Goal: Register for event/course

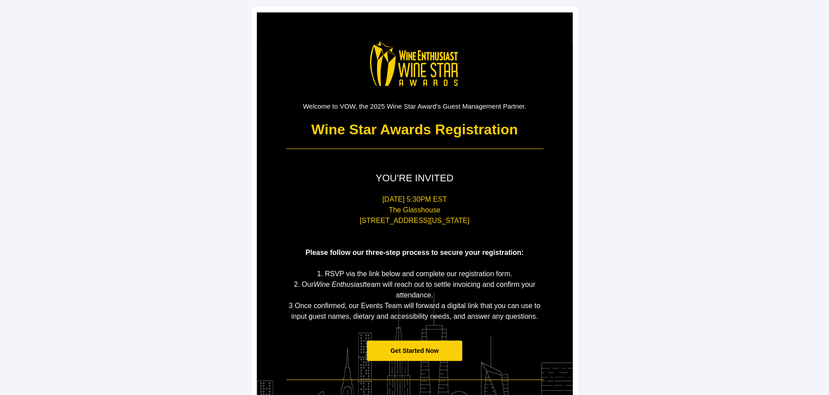
click at [414, 355] on span "Get Started Now" at bounding box center [414, 351] width 95 height 21
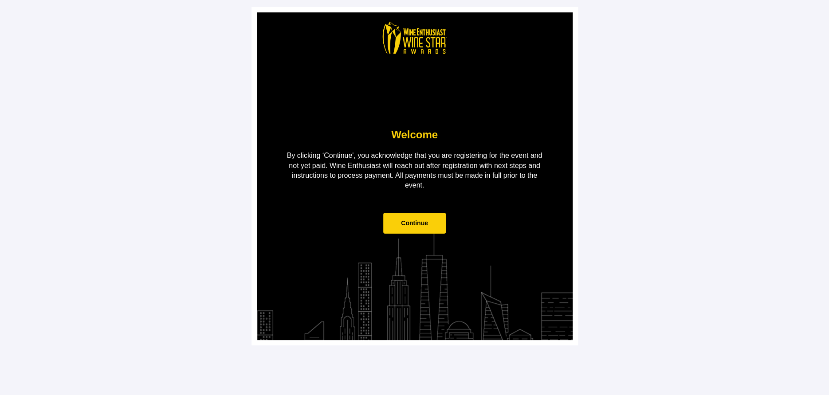
click at [408, 224] on span "Continue" at bounding box center [414, 223] width 27 height 7
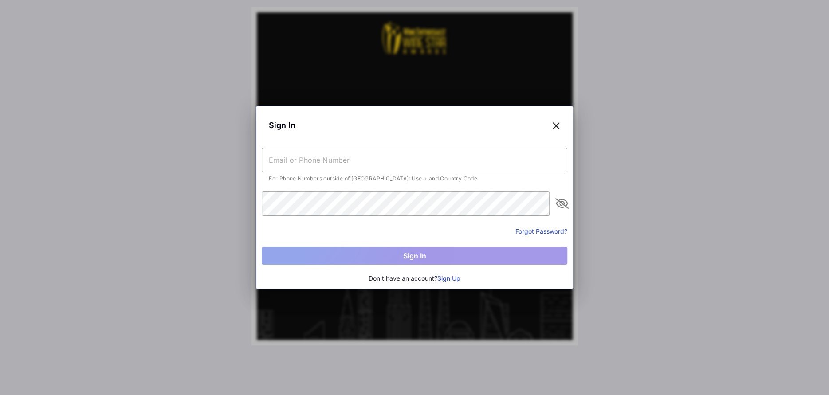
click at [375, 158] on input "text" at bounding box center [415, 160] width 306 height 25
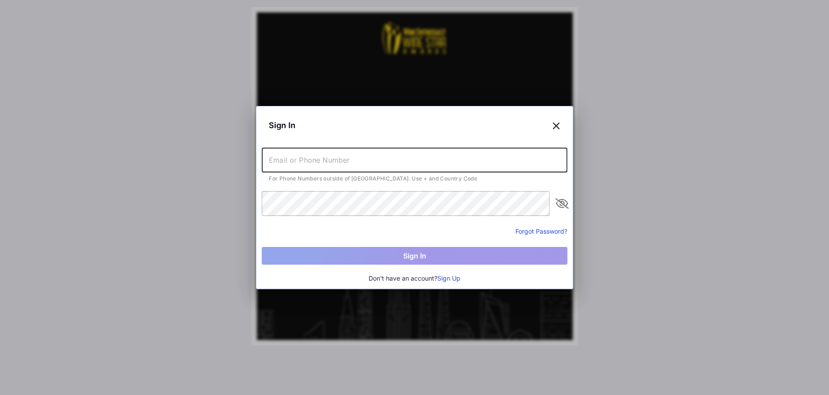
type input "[PERSON_NAME][EMAIL_ADDRESS][DOMAIN_NAME]"
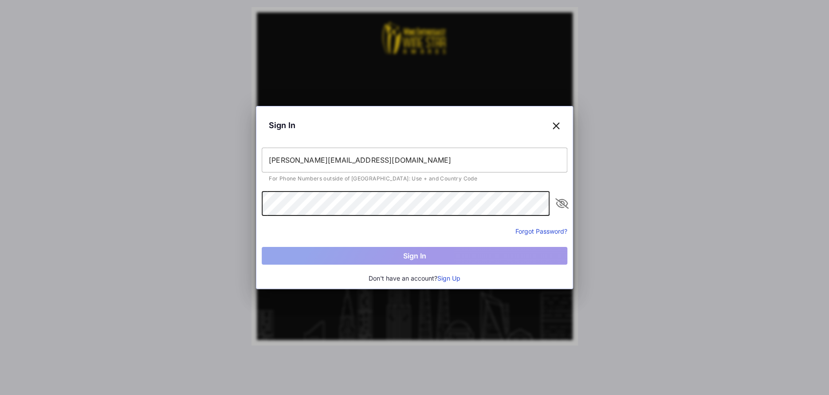
click at [452, 276] on button "Sign Up" at bounding box center [449, 279] width 23 height 10
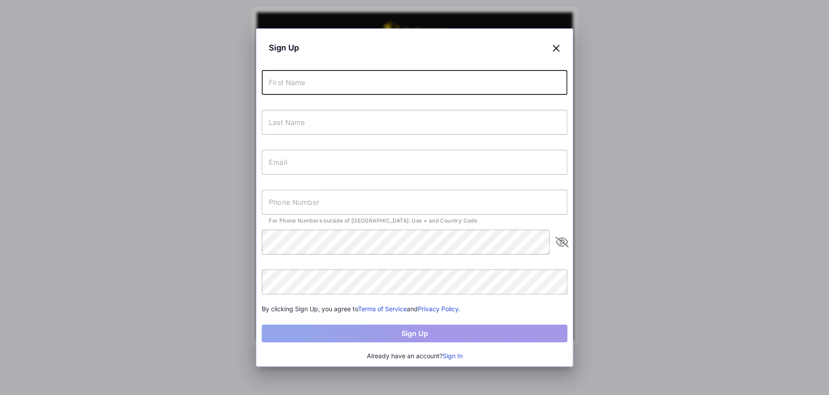
click at [309, 86] on input "text" at bounding box center [415, 82] width 306 height 25
type input "[PERSON_NAME]"
type input "Touton"
type input "[PERSON_NAME][EMAIL_ADDRESS][DOMAIN_NAME]"
type input "[PHONE_NUMBER]"
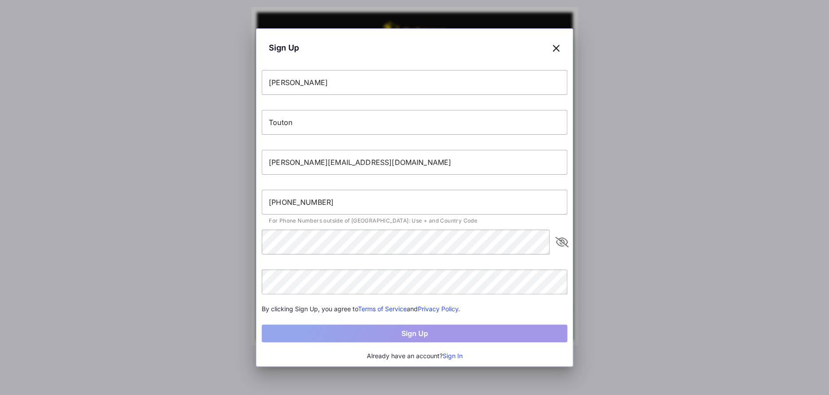
click at [210, 257] on div at bounding box center [414, 197] width 829 height 395
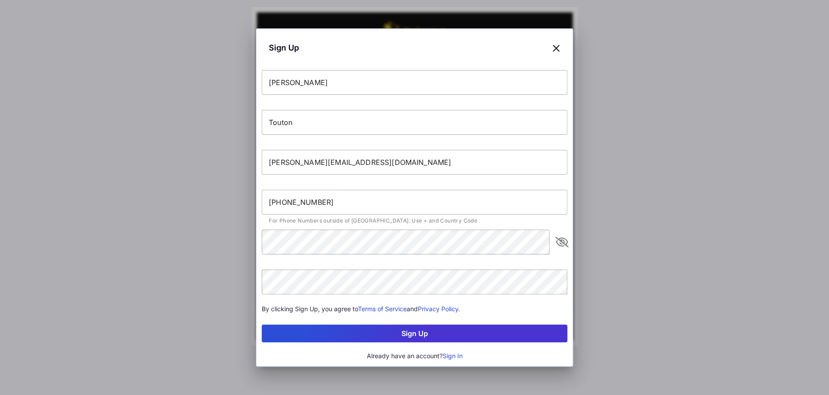
click at [610, 295] on div at bounding box center [414, 197] width 829 height 395
click at [448, 332] on button "Sign Up" at bounding box center [415, 334] width 306 height 18
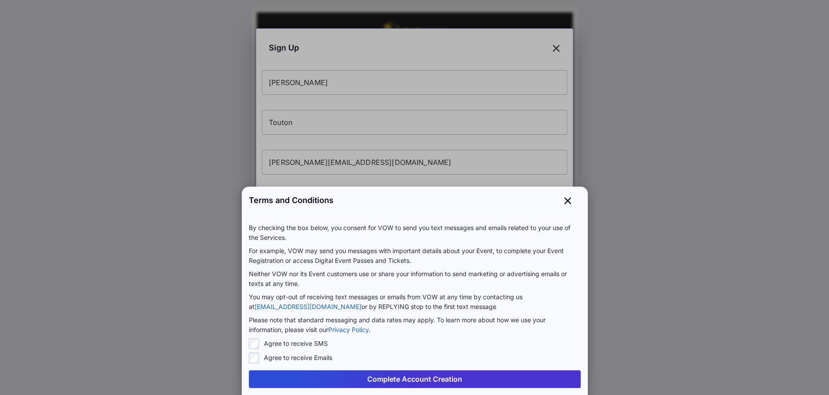
click at [393, 375] on button "Complete Account Creation" at bounding box center [415, 380] width 332 height 18
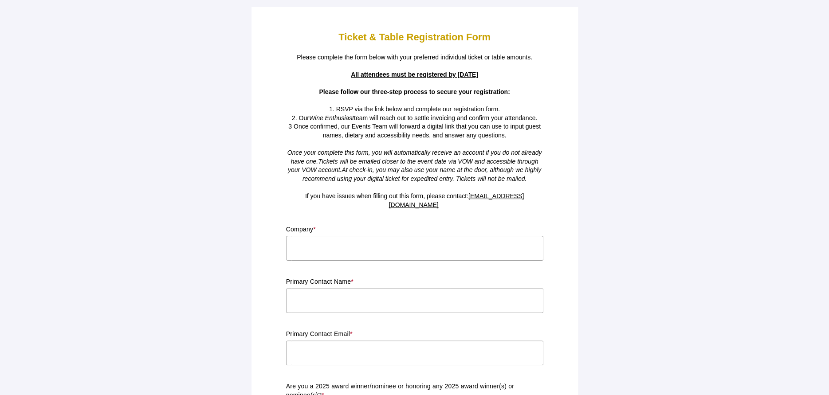
click at [355, 241] on input "text" at bounding box center [414, 248] width 257 height 25
type input "Monsieur Touton Selection, Ltd."
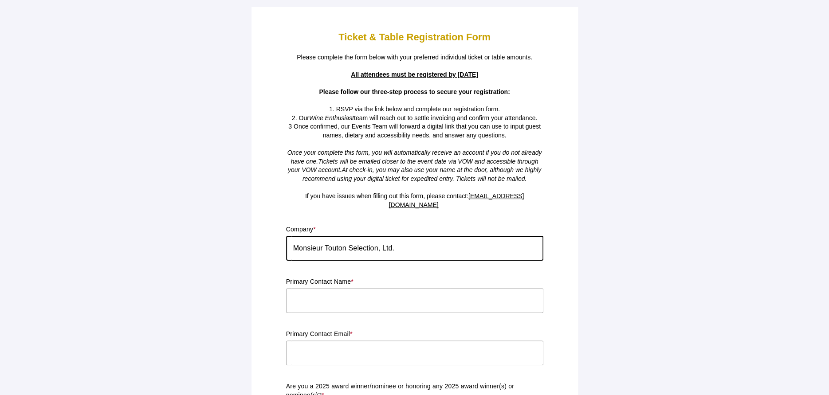
type input "[PERSON_NAME]"
type input "[PERSON_NAME][EMAIL_ADDRESS][DOMAIN_NAME]"
type input "NY"
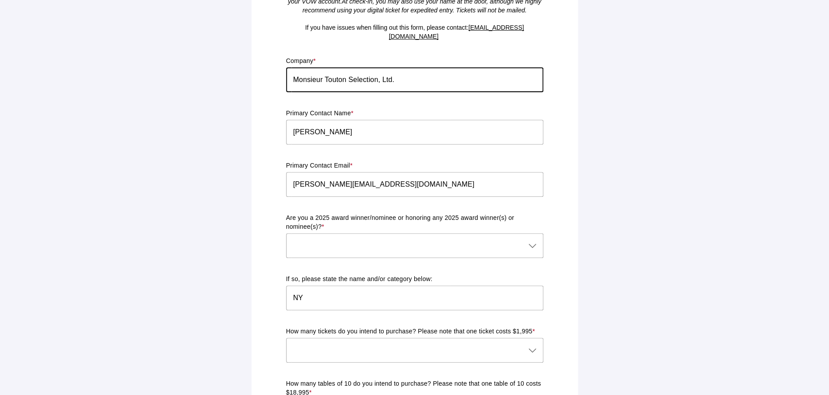
scroll to position [220, 0]
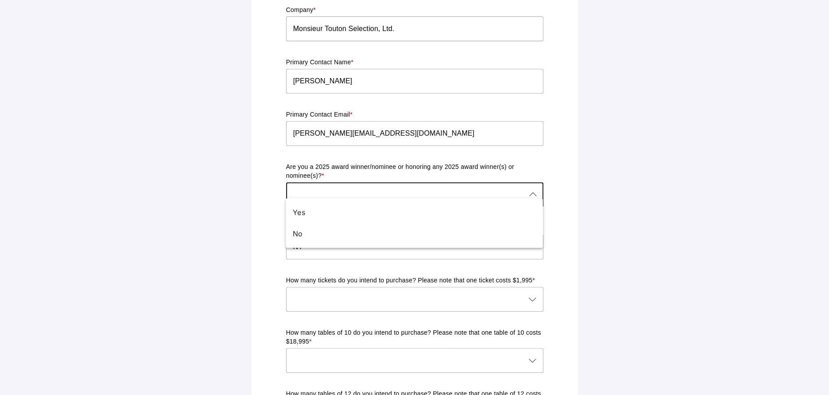
click at [397, 186] on div at bounding box center [406, 194] width 240 height 25
click at [388, 216] on div "Yes" at bounding box center [411, 212] width 236 height 11
type input "Yes"
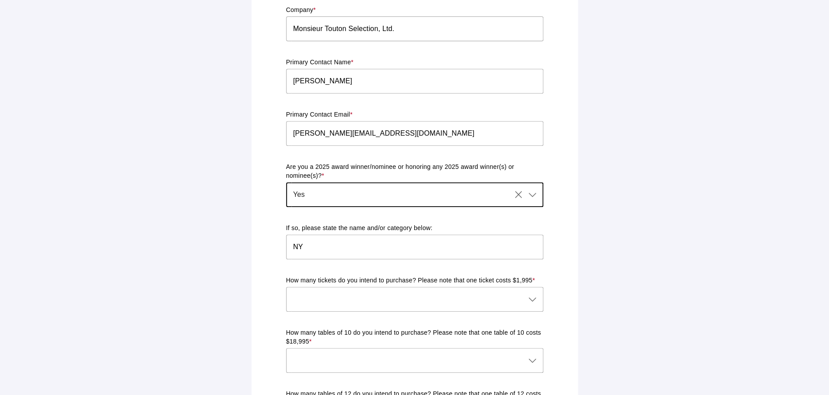
click at [363, 292] on div at bounding box center [406, 299] width 240 height 25
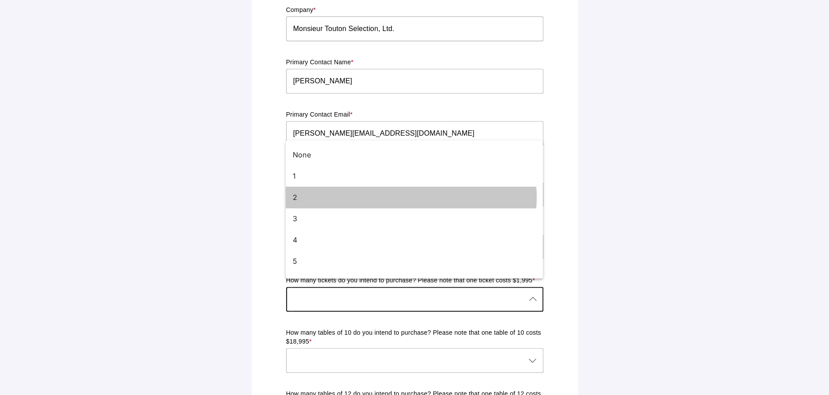
click at [308, 194] on div "2" at bounding box center [411, 197] width 236 height 11
type input "2"
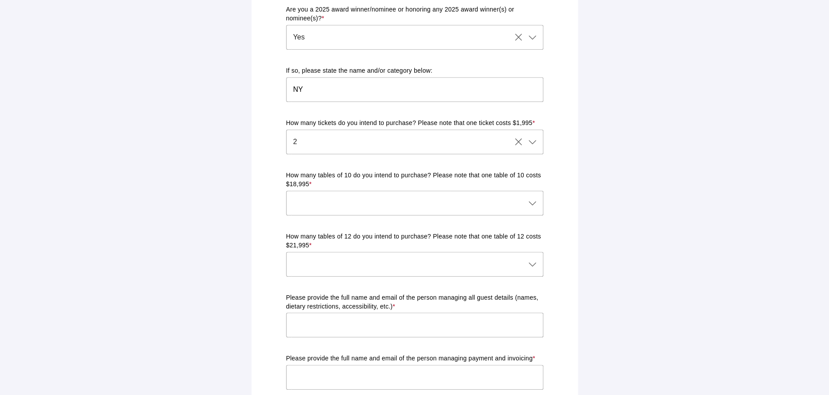
scroll to position [397, 0]
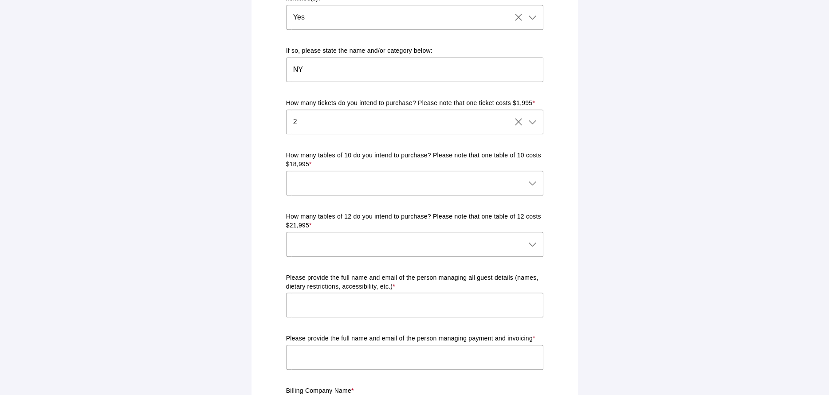
click at [440, 301] on input "text" at bounding box center [414, 305] width 257 height 25
click at [488, 293] on input "text" at bounding box center [414, 305] width 257 height 25
click at [475, 299] on input "text" at bounding box center [414, 305] width 257 height 25
type input "[PERSON_NAME][EMAIL_ADDRESS][DOMAIN_NAME]"
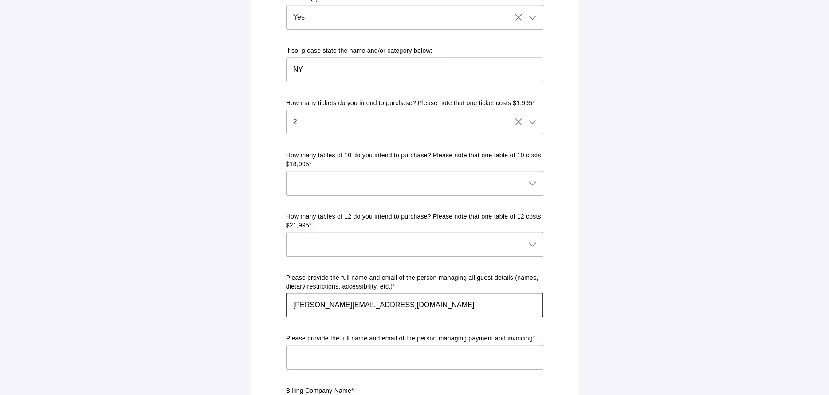
type input "[PERSON_NAME][EMAIL_ADDRESS][DOMAIN_NAME]"
type input "Monsieur Touton Selection, Ltd."
type input "[STREET_ADDRESS]"
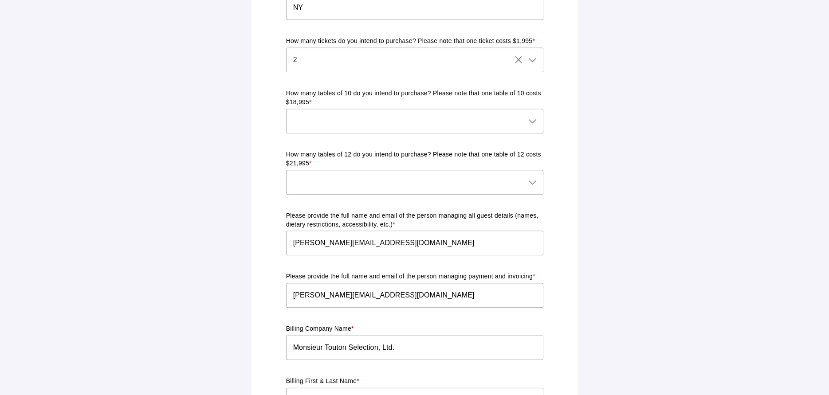
scroll to position [548, 0]
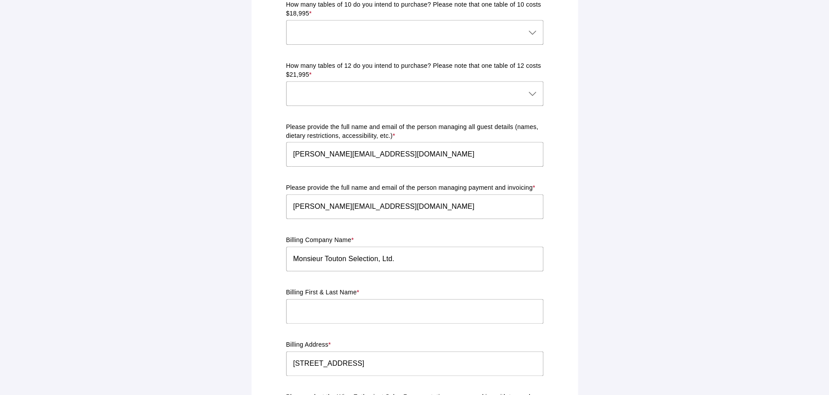
click at [383, 300] on input "text" at bounding box center [414, 311] width 257 height 25
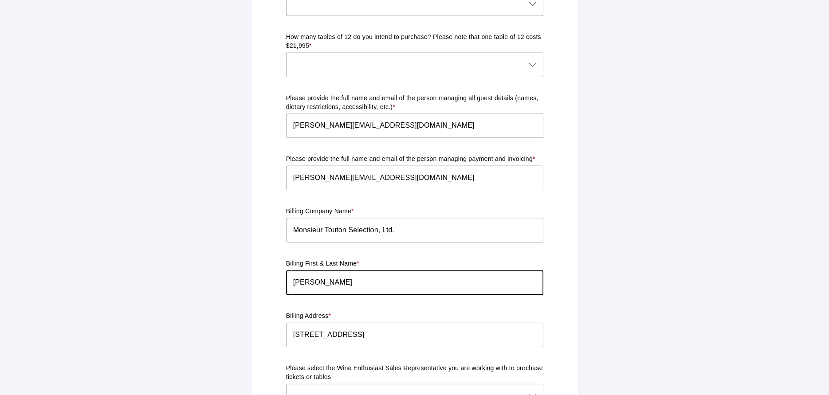
scroll to position [592, 0]
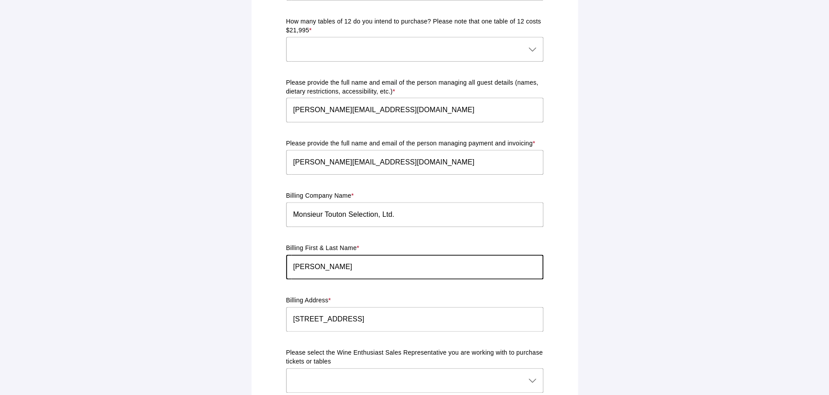
click at [357, 265] on input "[PERSON_NAME]" at bounding box center [414, 267] width 257 height 25
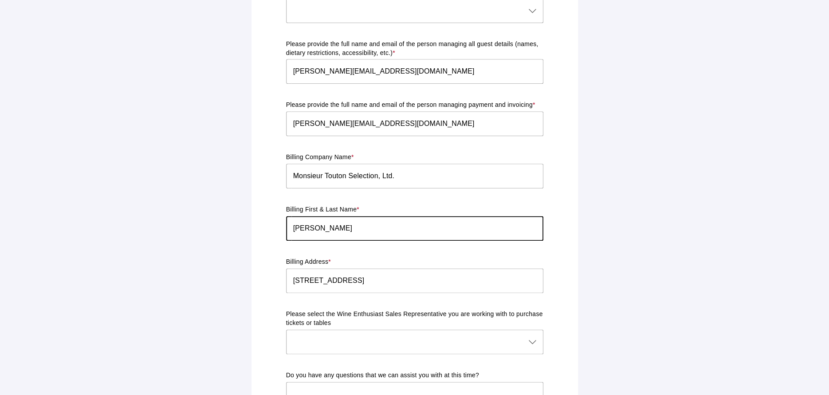
scroll to position [681, 0]
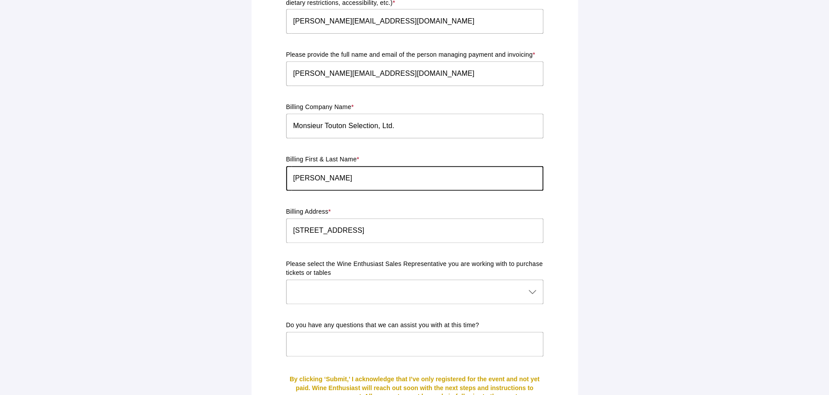
type input "[PERSON_NAME]"
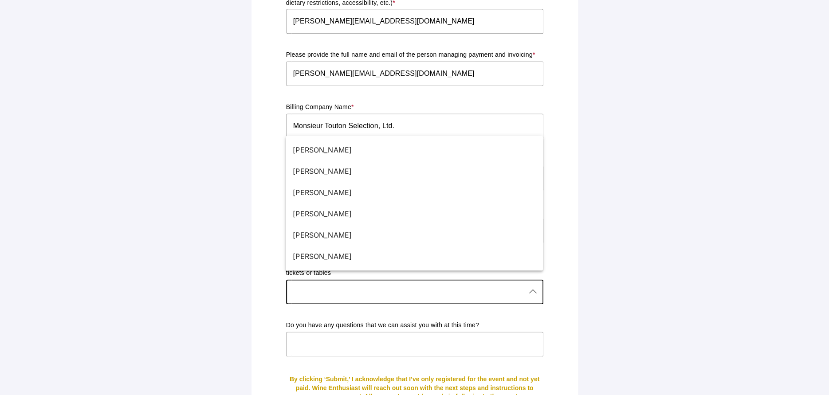
click at [380, 282] on div at bounding box center [406, 292] width 240 height 25
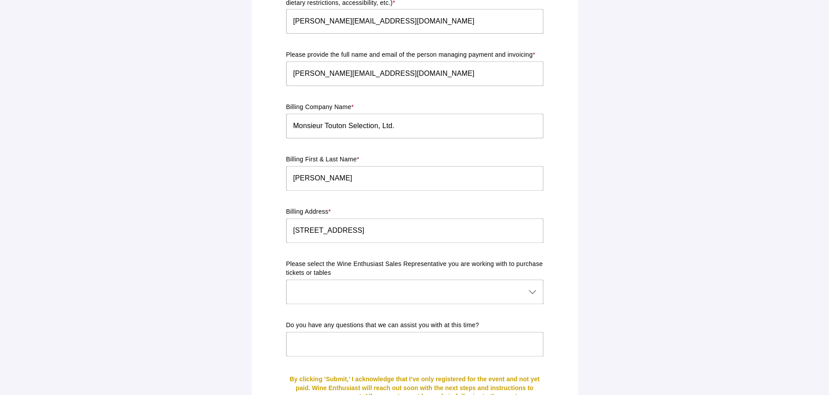
click at [530, 287] on icon at bounding box center [533, 292] width 11 height 11
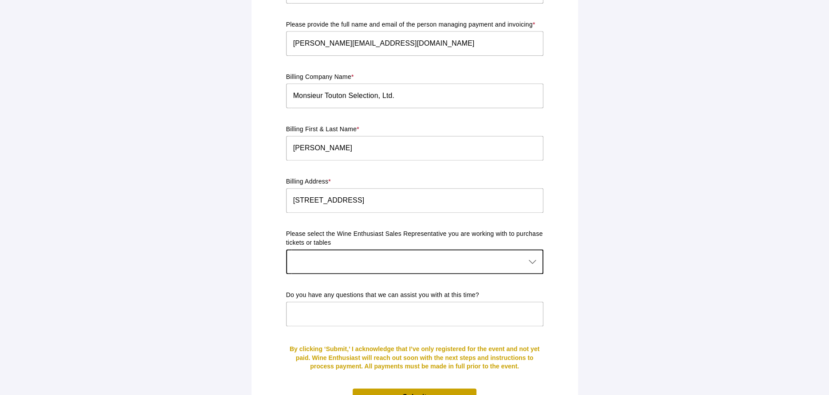
scroll to position [726, 0]
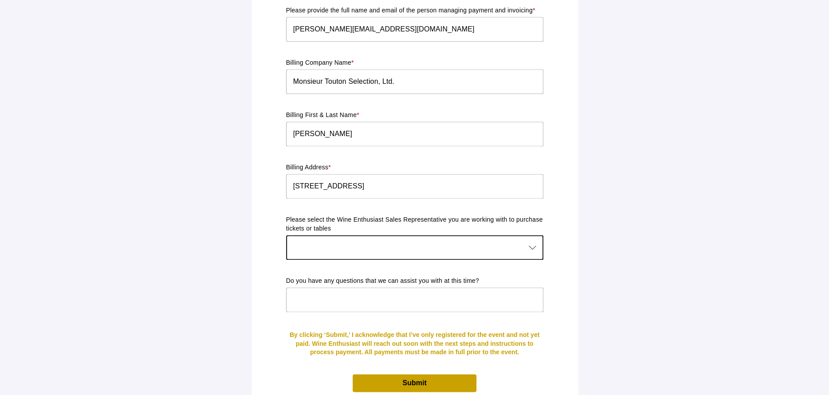
click at [453, 235] on div at bounding box center [406, 247] width 240 height 25
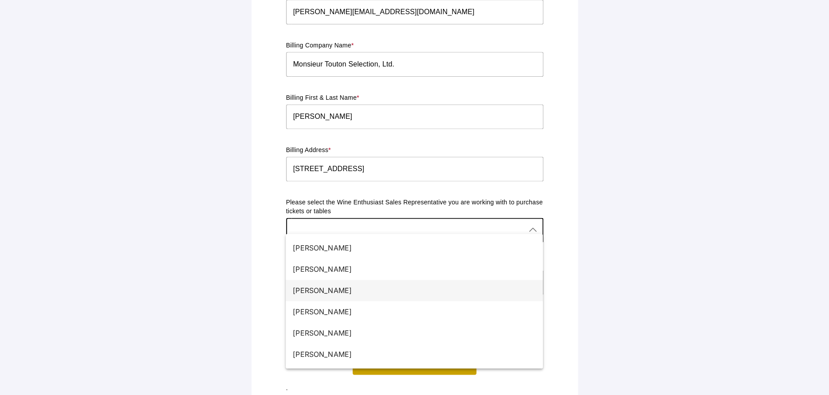
scroll to position [748, 0]
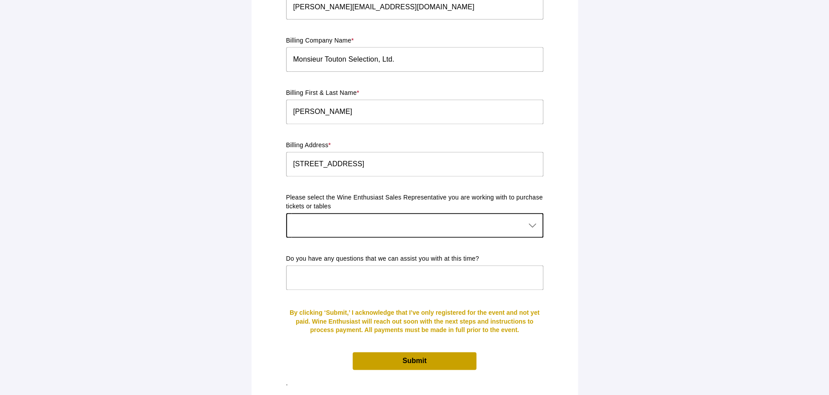
click at [434, 214] on div at bounding box center [406, 225] width 240 height 25
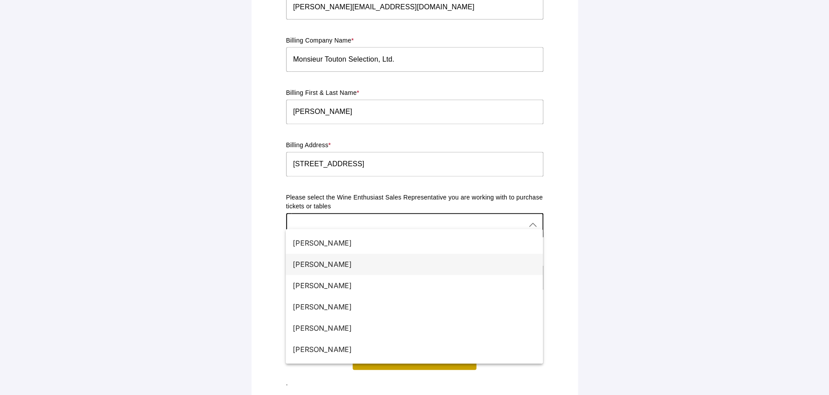
click at [367, 259] on div "[PERSON_NAME]" at bounding box center [411, 264] width 236 height 11
type input "[PERSON_NAME]"
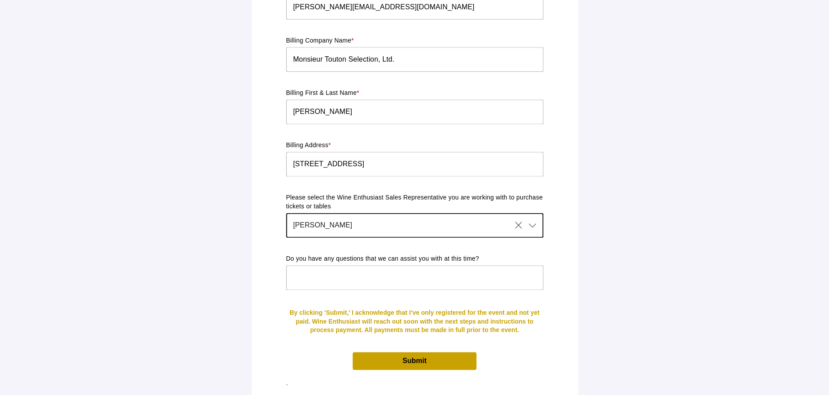
click at [423, 357] on span "Submit" at bounding box center [415, 361] width 24 height 8
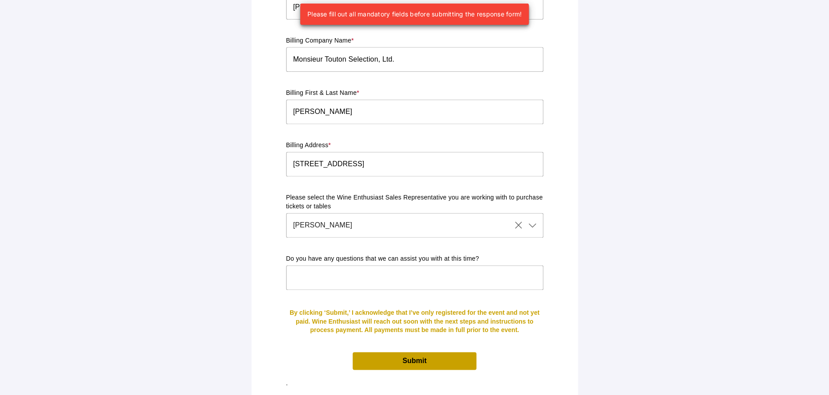
click at [340, 272] on input "text" at bounding box center [414, 277] width 257 height 25
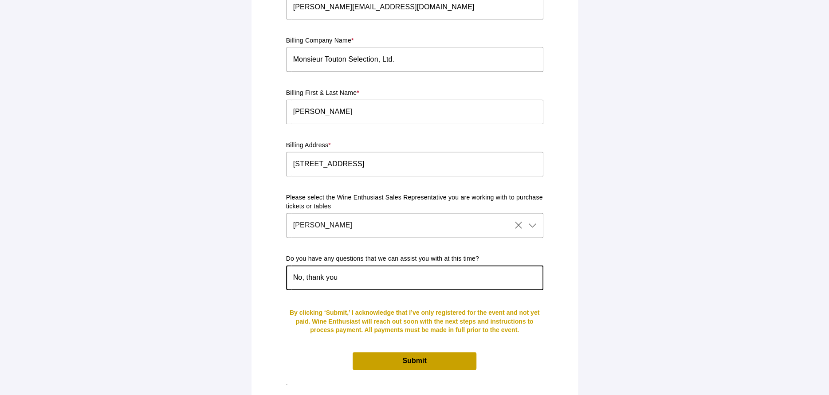
type input "No, thank you"
click at [434, 356] on span "Submit" at bounding box center [414, 360] width 123 height 17
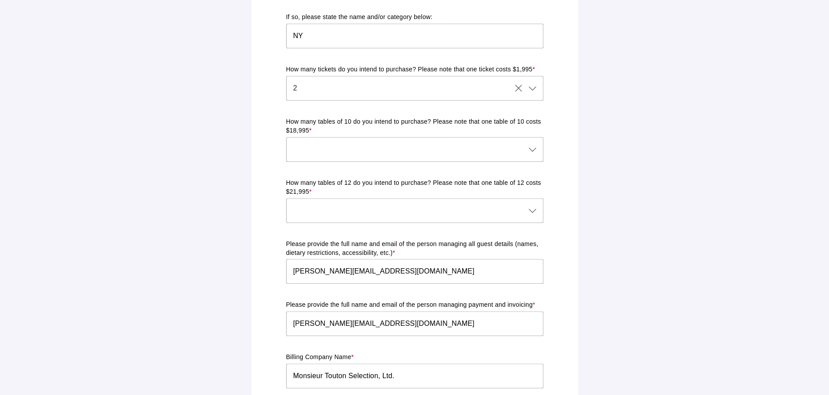
scroll to position [444, 0]
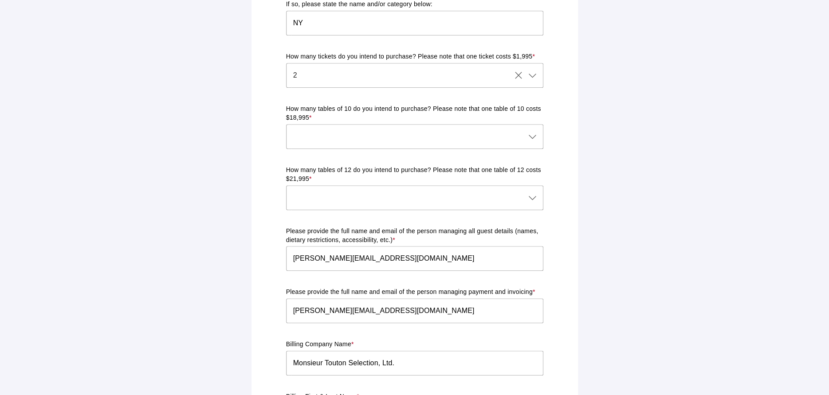
click at [533, 193] on icon at bounding box center [533, 198] width 11 height 11
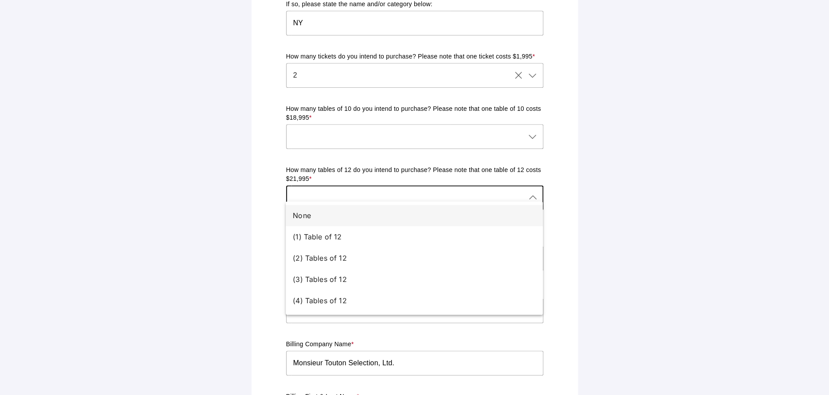
click at [308, 216] on div "None" at bounding box center [411, 215] width 236 height 11
type input "None"
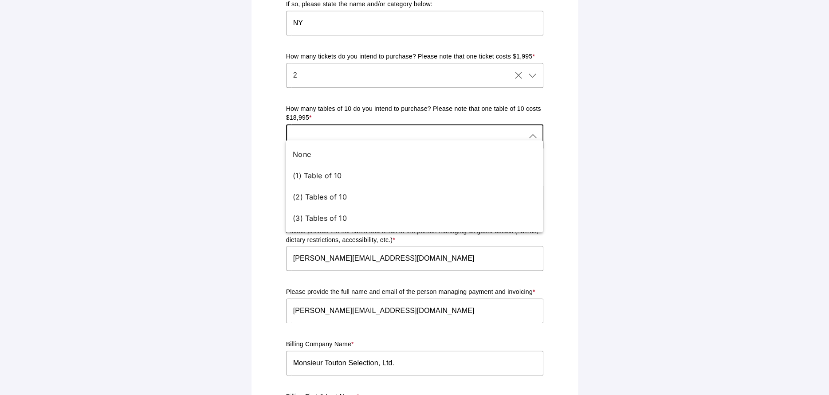
click at [529, 131] on icon at bounding box center [533, 136] width 11 height 11
click at [319, 154] on div "None" at bounding box center [411, 154] width 236 height 11
type input "None"
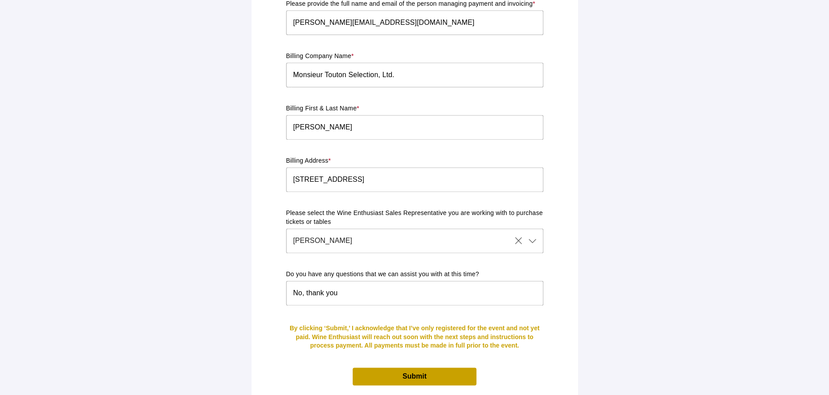
scroll to position [748, 0]
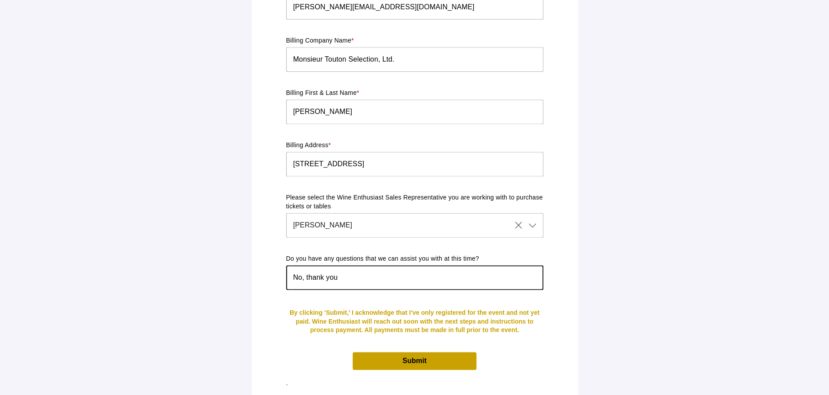
drag, startPoint x: 348, startPoint y: 270, endPoint x: 232, endPoint y: 258, distance: 117.4
click at [343, 272] on input "No, thank you" at bounding box center [414, 277] width 257 height 25
click at [391, 352] on span "Submit" at bounding box center [414, 360] width 123 height 17
